Goal: Task Accomplishment & Management: Manage account settings

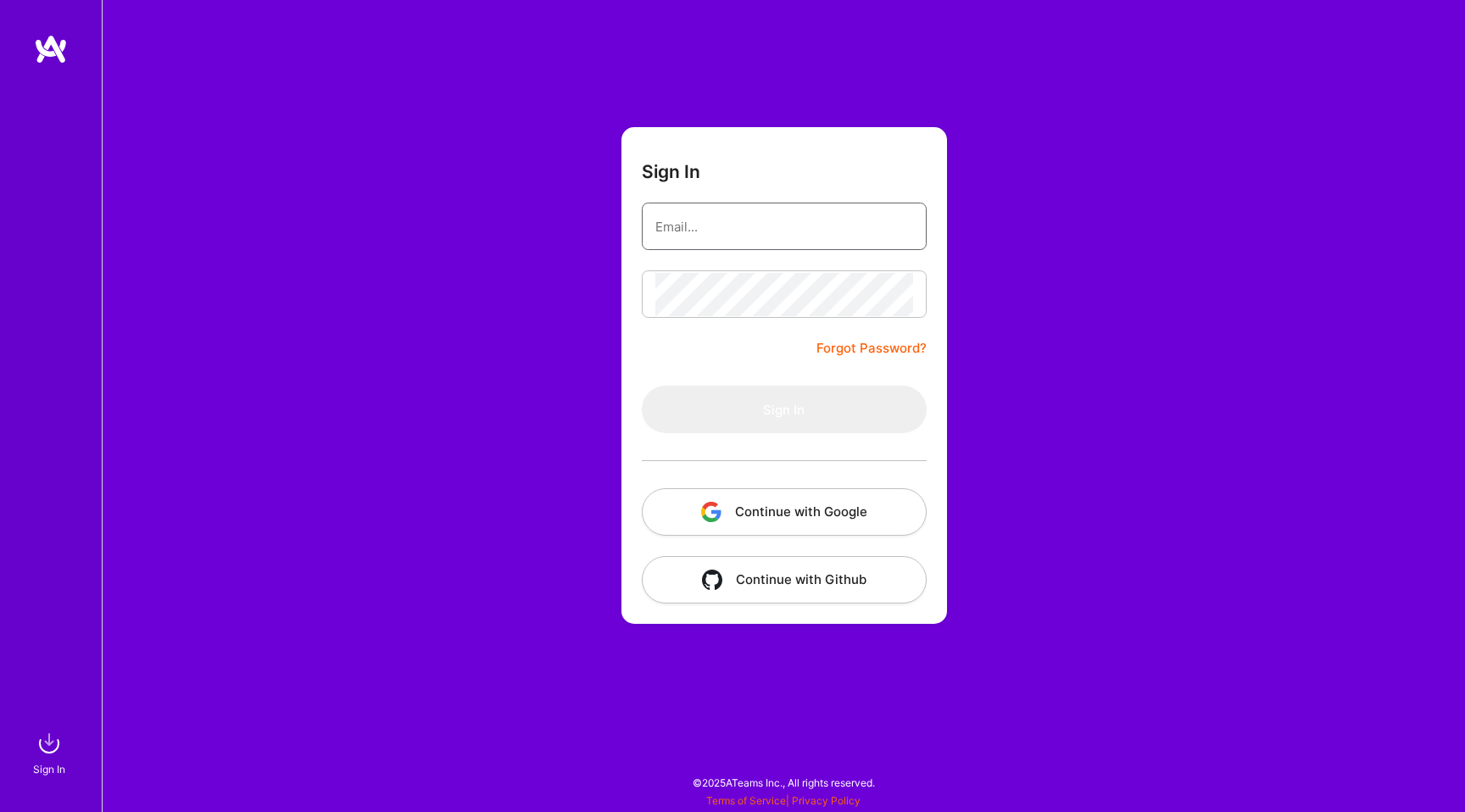
click at [765, 223] on input "email" at bounding box center [784, 227] width 257 height 43
type input "[EMAIL_ADDRESS][DOMAIN_NAME]"
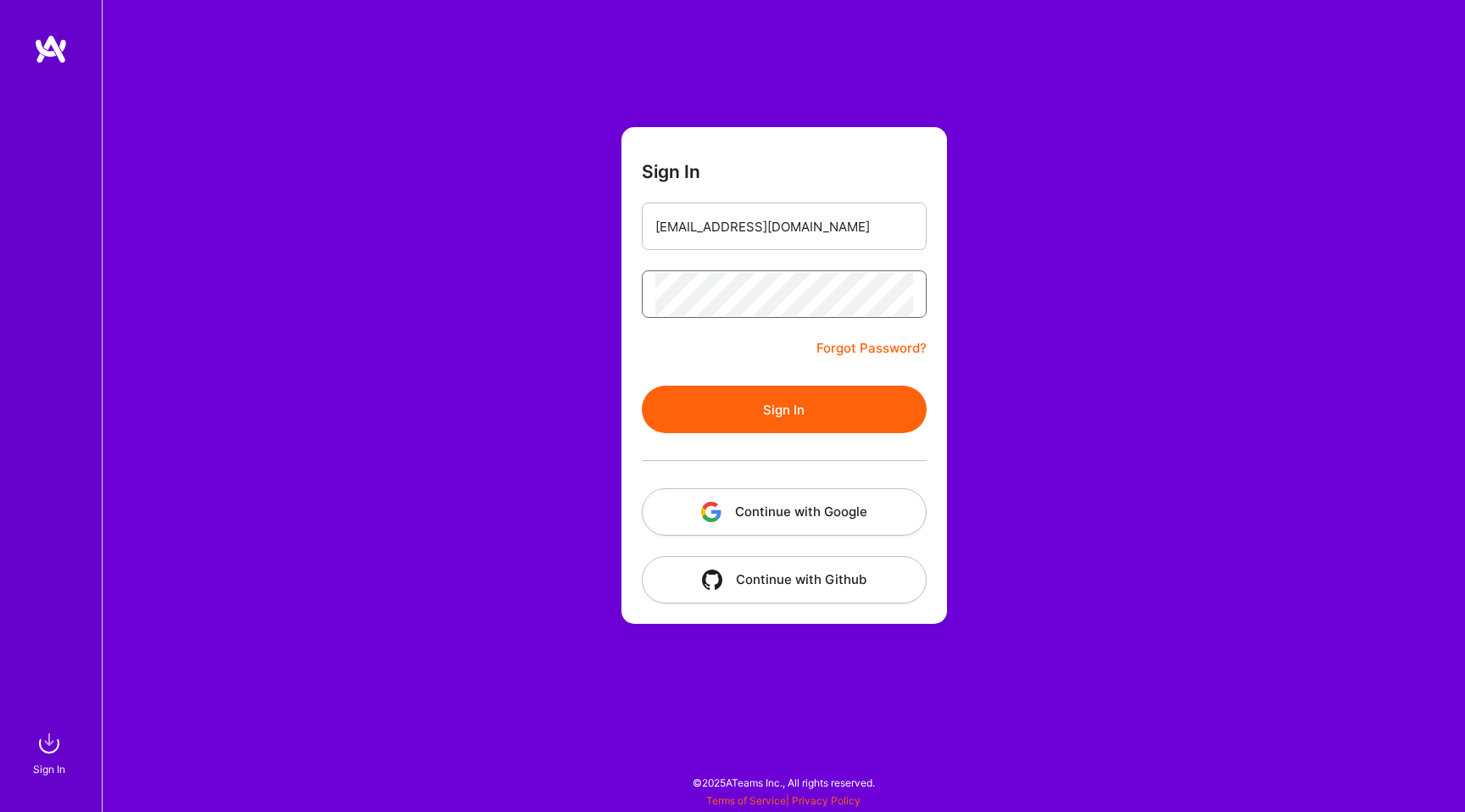
click at [642, 386] on button "Sign In" at bounding box center [784, 409] width 285 height 48
